Goal: Task Accomplishment & Management: Use online tool/utility

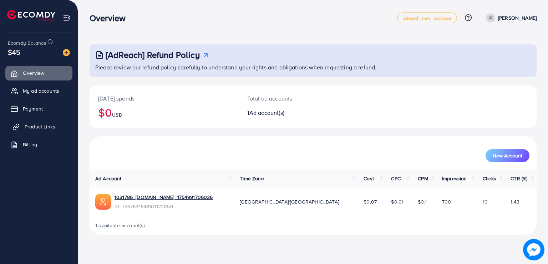
click at [33, 129] on span "Product Links" at bounding box center [40, 126] width 31 height 7
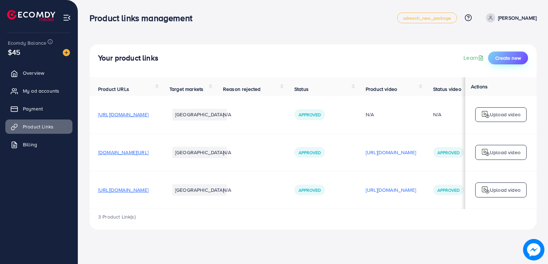
click at [504, 60] on span "Create new" at bounding box center [509, 57] width 26 height 7
click at [33, 95] on link "My ad accounts" at bounding box center [38, 91] width 67 height 14
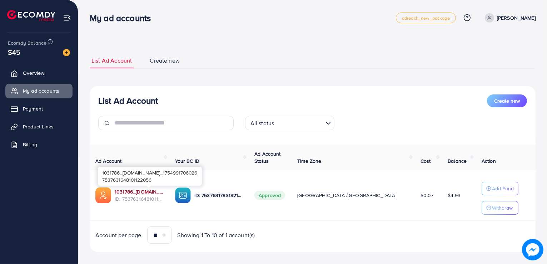
click at [137, 192] on link "1031786_customlovers.pk_1754991706026" at bounding box center [139, 191] width 49 height 7
click at [35, 125] on span "Product Links" at bounding box center [40, 126] width 31 height 7
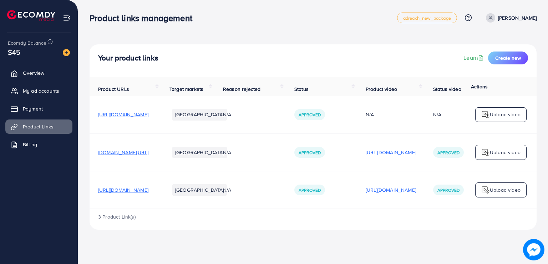
click at [117, 192] on span "[URL][DOMAIN_NAME]" at bounding box center [123, 189] width 50 height 7
drag, startPoint x: 144, startPoint y: 192, endPoint x: 106, endPoint y: 186, distance: 38.4
click at [106, 186] on td "[URL][DOMAIN_NAME]" at bounding box center [125, 189] width 71 height 37
click at [149, 190] on span "[URL][DOMAIN_NAME]" at bounding box center [123, 189] width 50 height 7
click at [50, 92] on span "My ad accounts" at bounding box center [43, 90] width 36 height 7
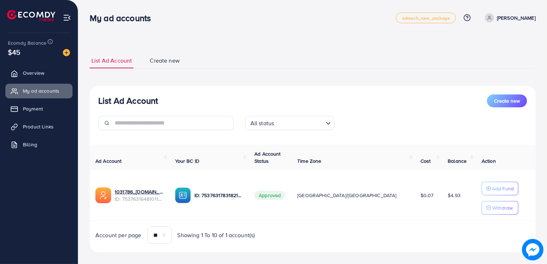
scroll to position [8, 0]
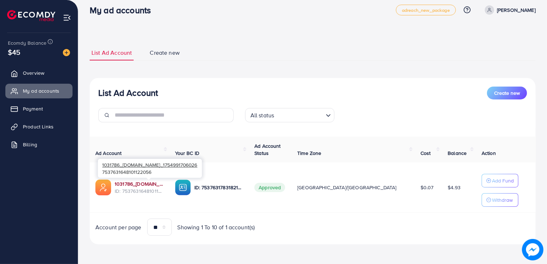
click at [150, 181] on link "1031786_customlovers.pk_1754991706026" at bounding box center [139, 183] width 49 height 7
click at [33, 128] on span "Product Links" at bounding box center [40, 126] width 31 height 7
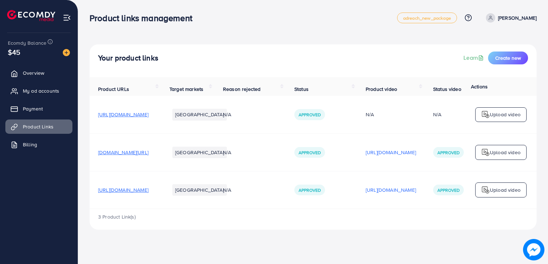
click at [416, 195] on div "[URL][DOMAIN_NAME]" at bounding box center [391, 189] width 50 height 11
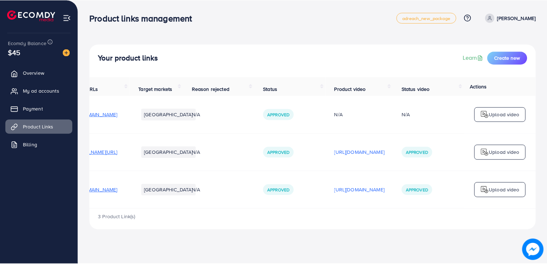
scroll to position [0, 118]
click at [335, 191] on p "[URL][DOMAIN_NAME]" at bounding box center [360, 189] width 50 height 9
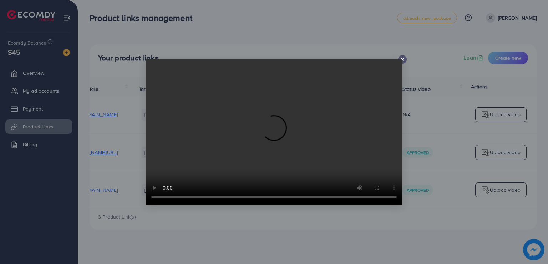
click at [292, 230] on div at bounding box center [274, 132] width 548 height 264
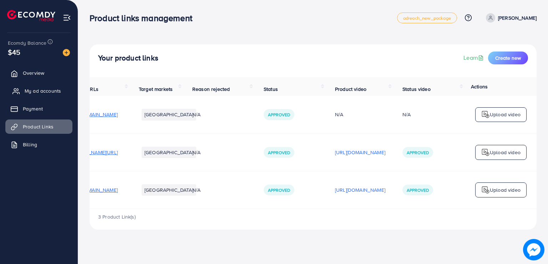
click at [41, 87] on span "My ad accounts" at bounding box center [43, 90] width 36 height 7
